Goal: Check status: Check status

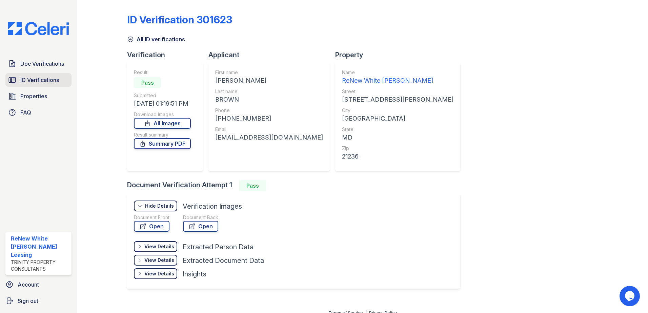
click at [37, 83] on span "ID Verifications" at bounding box center [39, 80] width 39 height 8
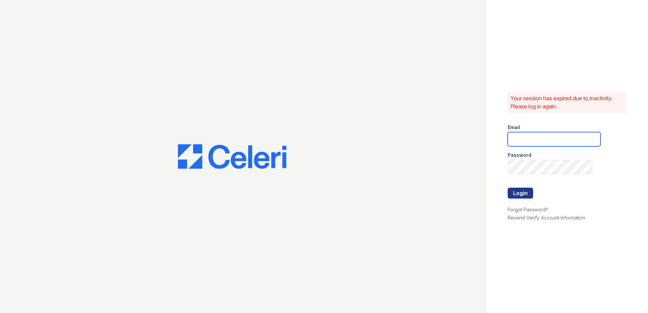
type input "[EMAIL_ADDRESS][DOMAIN_NAME]"
click at [519, 194] on button "Login" at bounding box center [520, 193] width 25 height 11
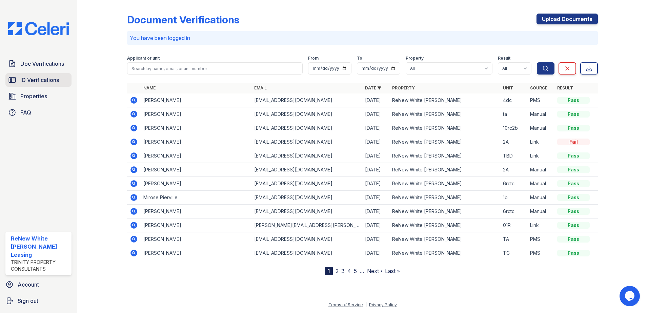
click at [55, 84] on span "ID Verifications" at bounding box center [39, 80] width 39 height 8
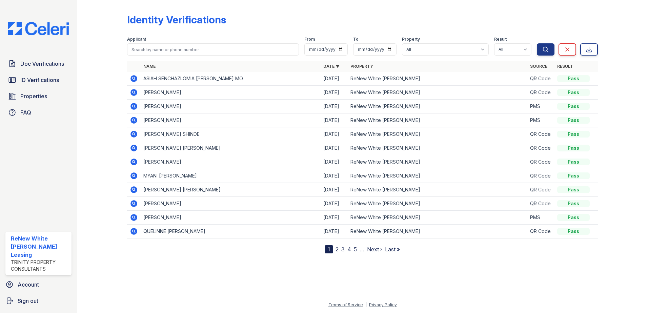
click at [134, 76] on icon at bounding box center [134, 78] width 7 height 7
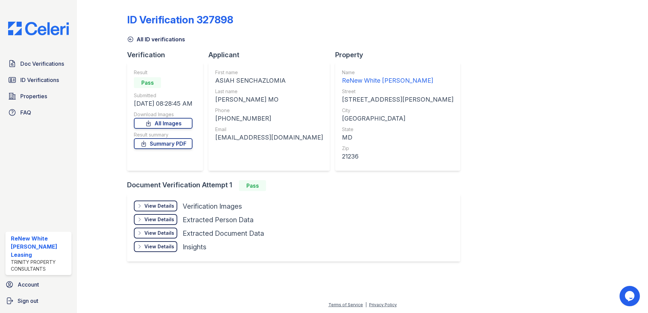
click at [150, 206] on div "View Details" at bounding box center [159, 206] width 30 height 7
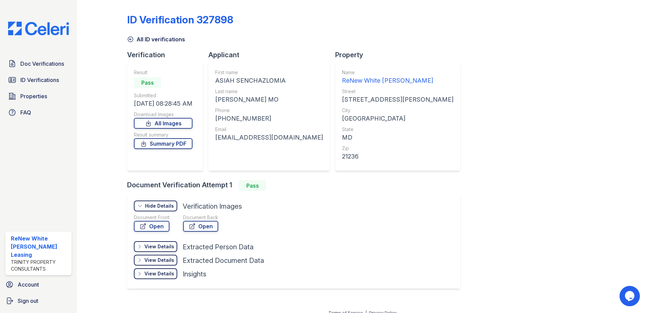
scroll to position [8, 0]
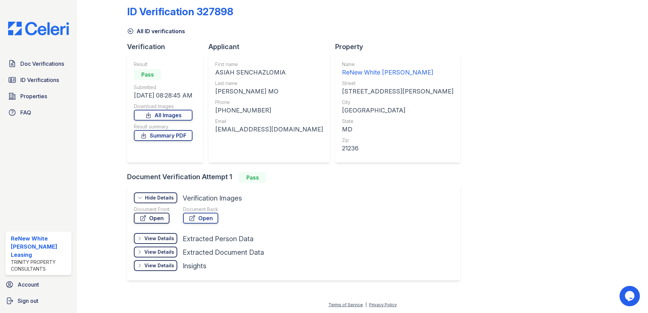
click at [154, 221] on link "Open" at bounding box center [152, 218] width 36 height 11
click at [37, 67] on span "Doc Verifications" at bounding box center [42, 64] width 44 height 8
